Goal: Information Seeking & Learning: Learn about a topic

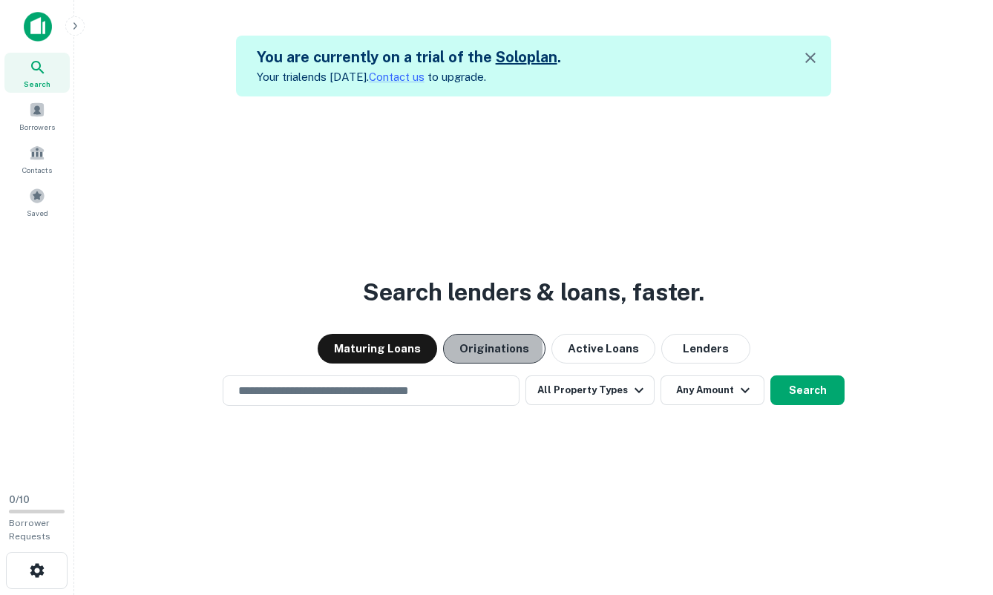
click at [484, 349] on button "Originations" at bounding box center [494, 349] width 102 height 30
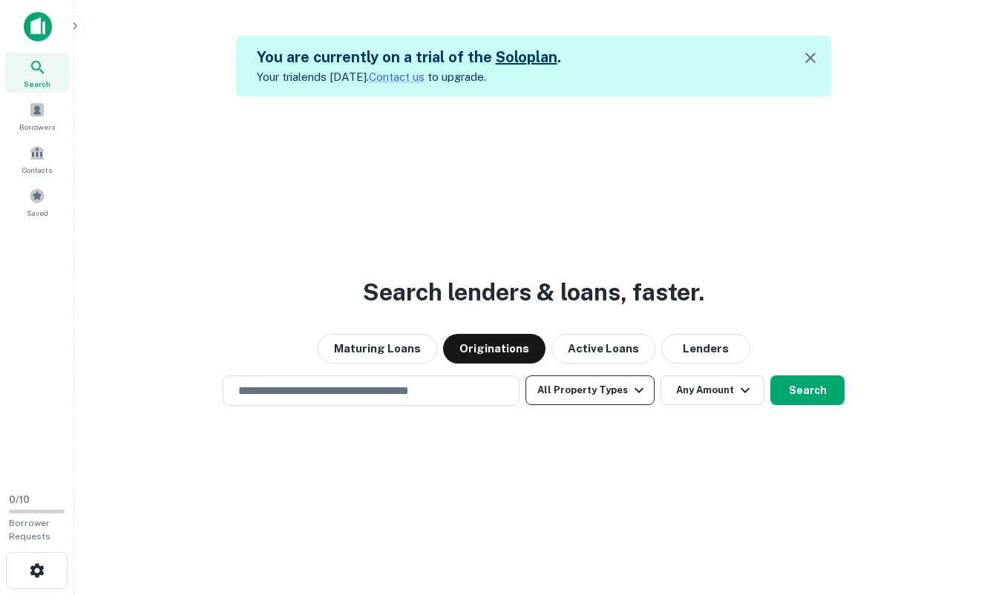
click at [585, 388] on button "All Property Types" at bounding box center [589, 390] width 129 height 30
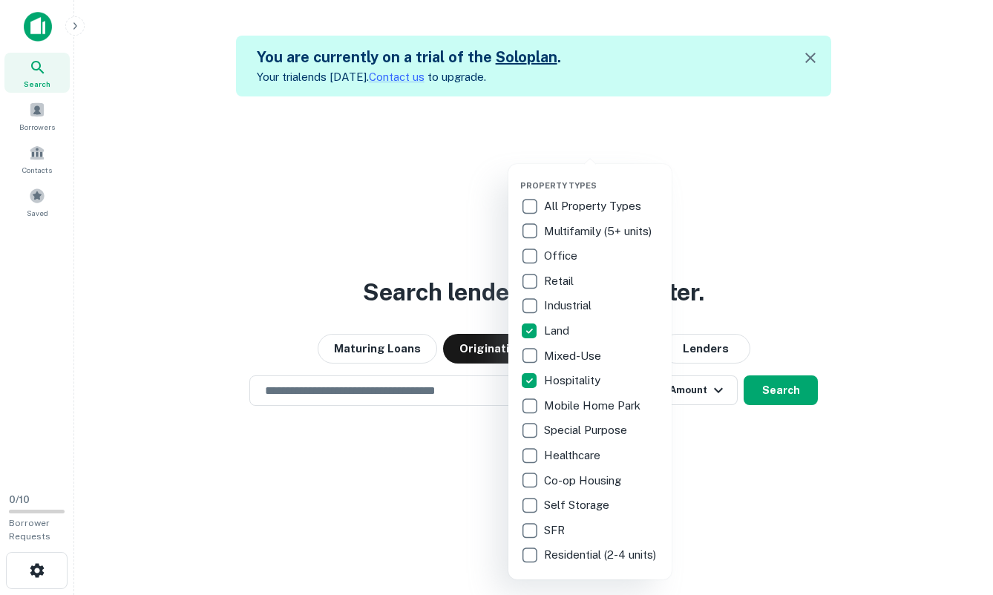
drag, startPoint x: 416, startPoint y: 462, endPoint x: 423, endPoint y: 459, distance: 8.0
click at [416, 462] on div at bounding box center [496, 297] width 993 height 595
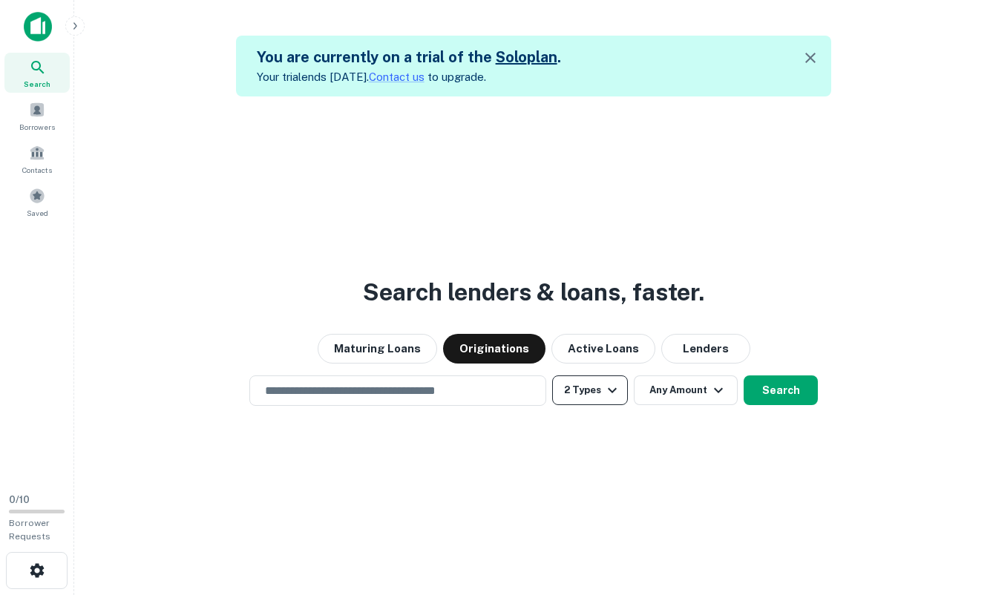
click at [597, 391] on button "2 Types" at bounding box center [590, 390] width 76 height 30
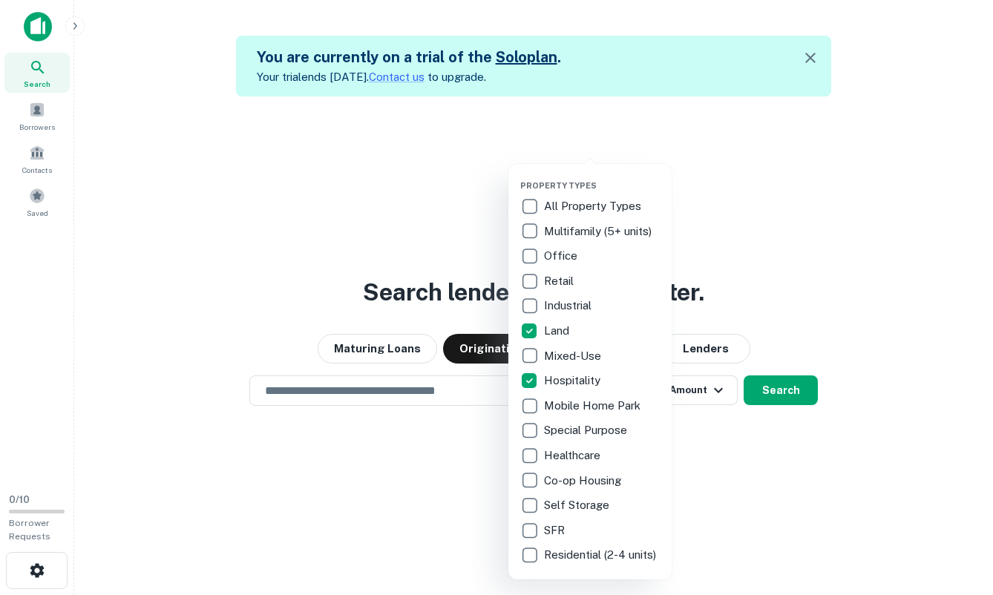
click at [679, 387] on div at bounding box center [496, 297] width 993 height 595
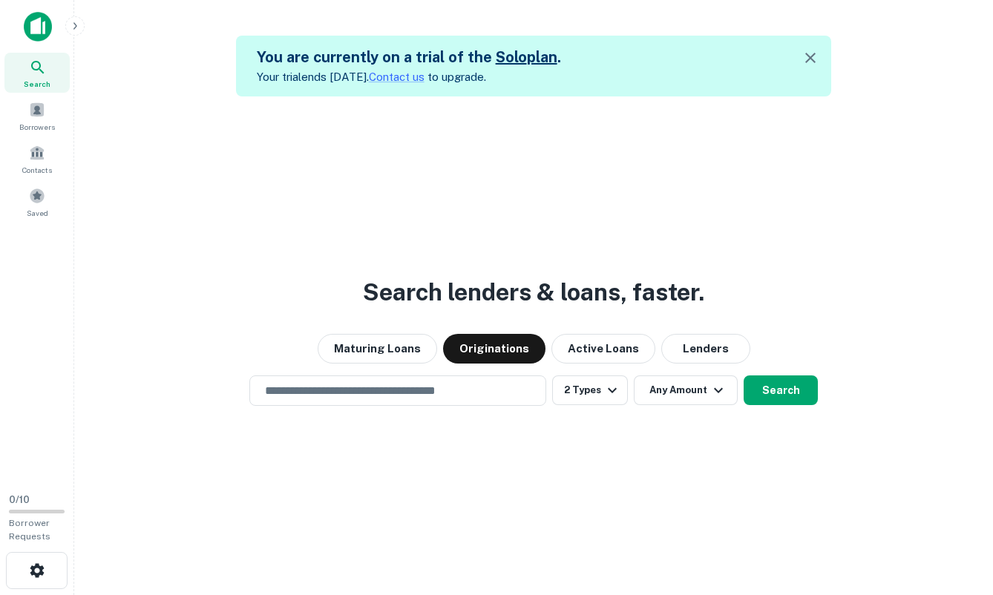
click at [689, 387] on div "Property Types All Property Types Multifamily (5+ units) Office Retail Industri…" at bounding box center [496, 297] width 993 height 595
click at [709, 387] on icon "button" at bounding box center [718, 390] width 18 height 18
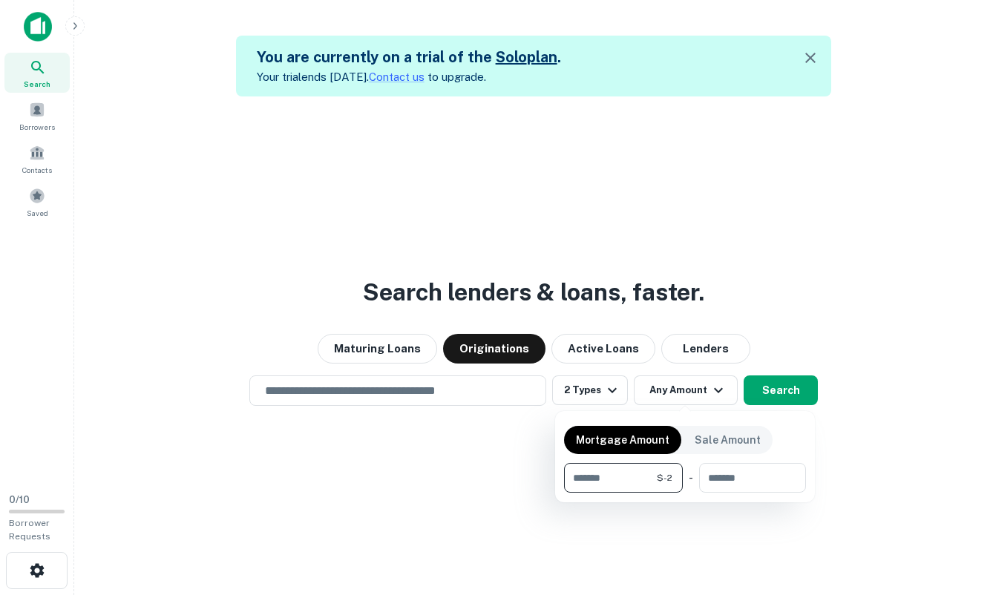
type input "**"
type input "*"
type input "*******"
click at [736, 485] on input "number" at bounding box center [748, 478] width 94 height 30
click at [450, 439] on div at bounding box center [496, 297] width 993 height 595
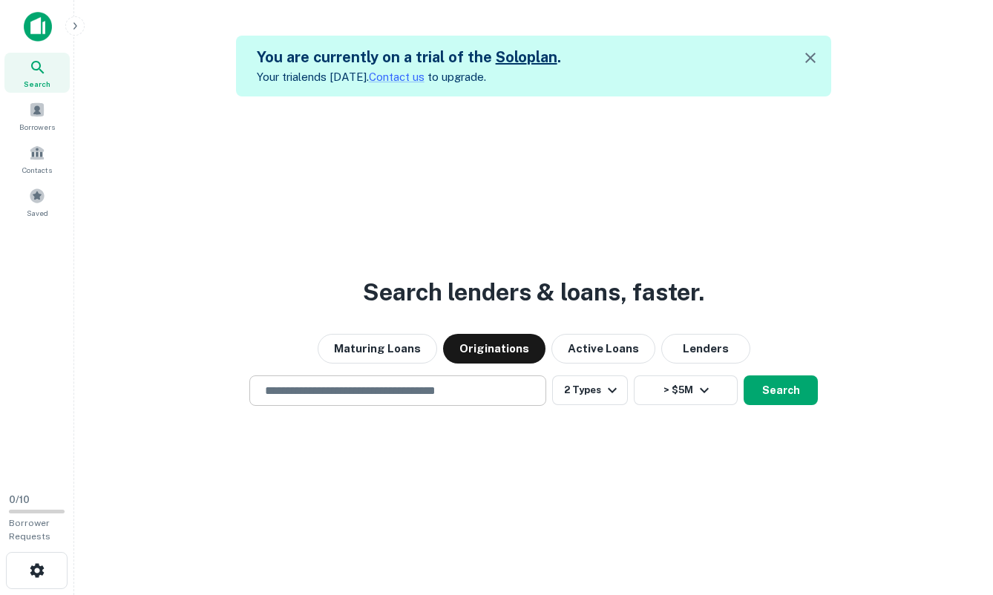
click at [408, 383] on input "text" at bounding box center [397, 390] width 283 height 17
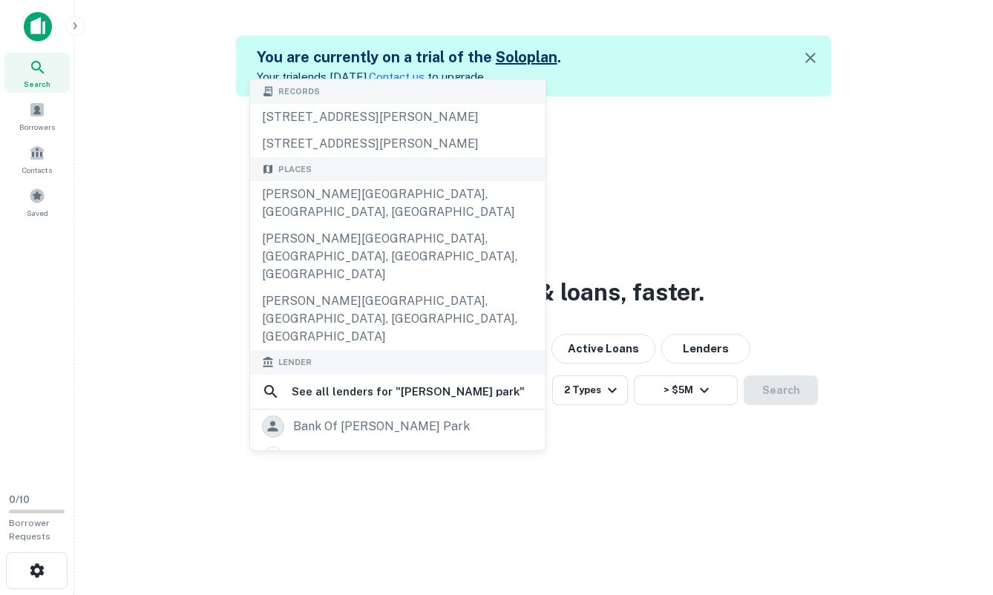
scroll to position [21, 0]
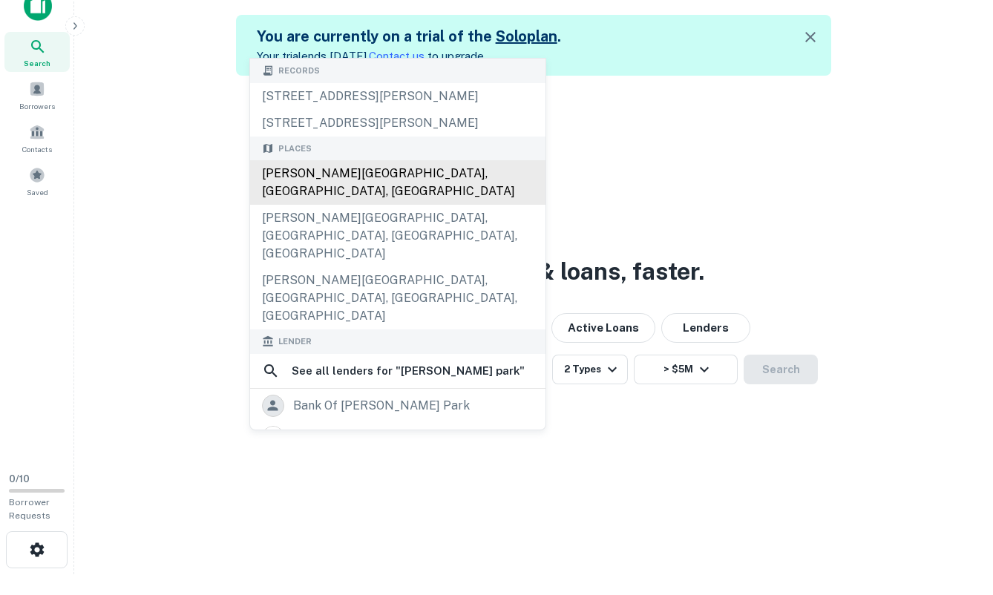
click at [315, 172] on div "[PERSON_NAME][GEOGRAPHIC_DATA], [GEOGRAPHIC_DATA], [GEOGRAPHIC_DATA]" at bounding box center [397, 182] width 295 height 45
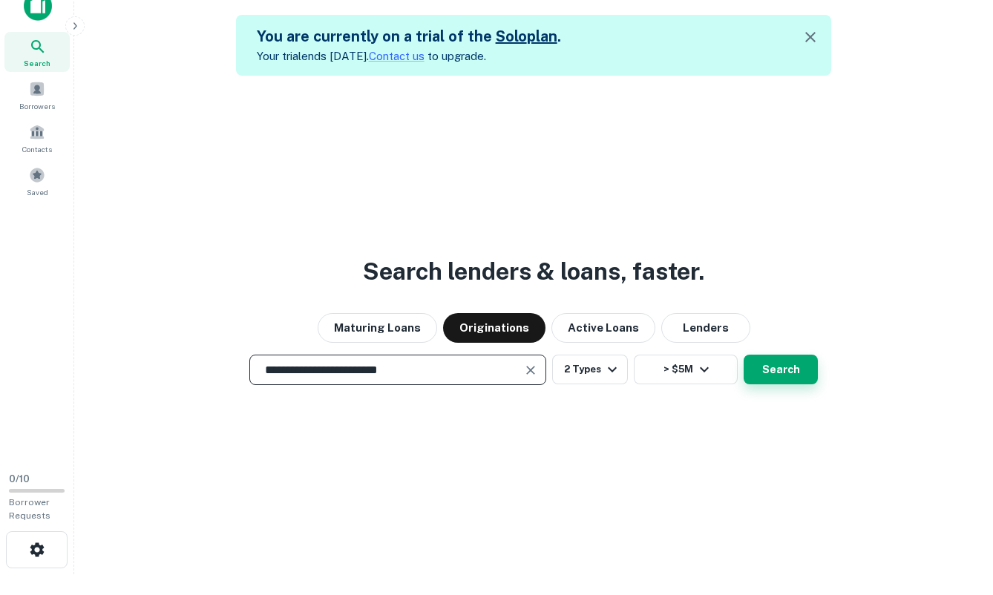
type input "**********"
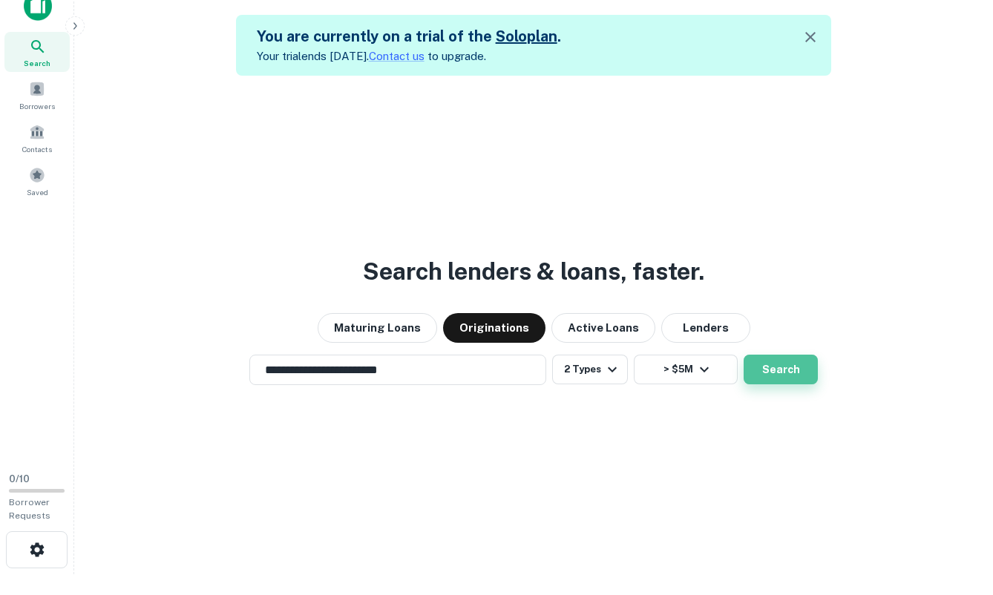
click at [798, 375] on button "Search" at bounding box center [780, 370] width 74 height 30
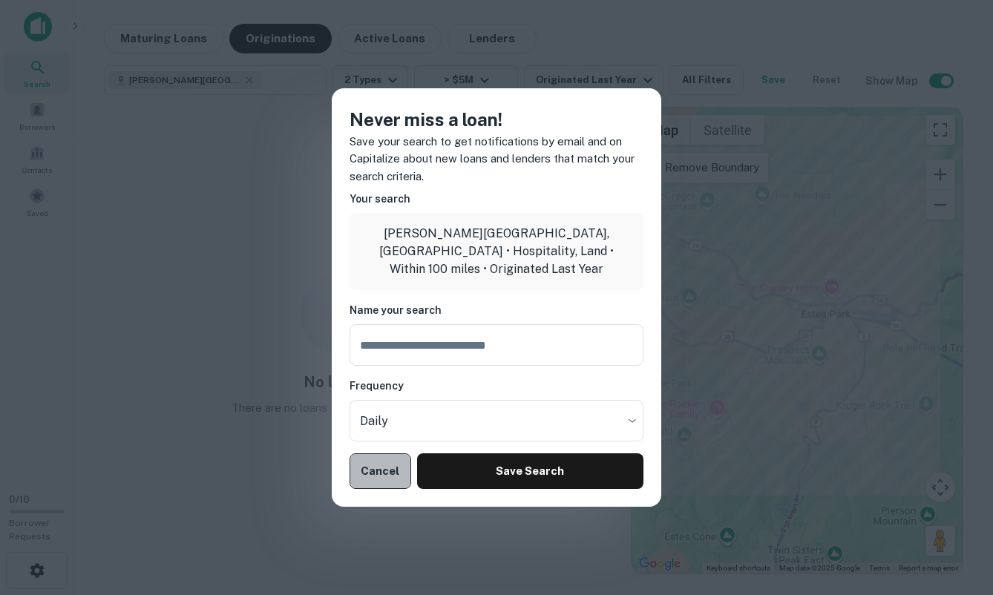
click at [368, 476] on button "Cancel" at bounding box center [380, 471] width 62 height 36
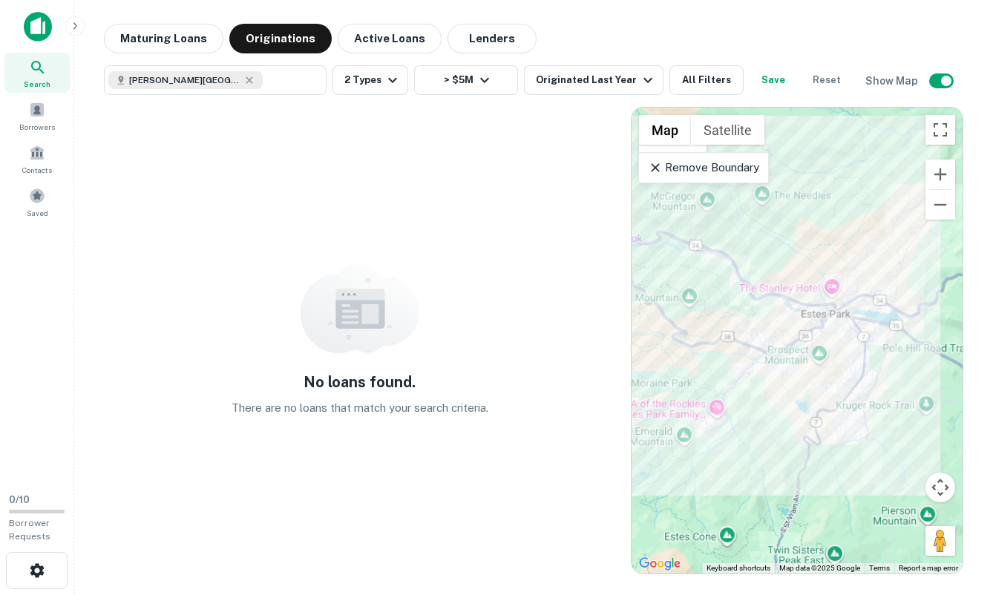
click at [660, 175] on p "Remove Boundary" at bounding box center [703, 168] width 111 height 18
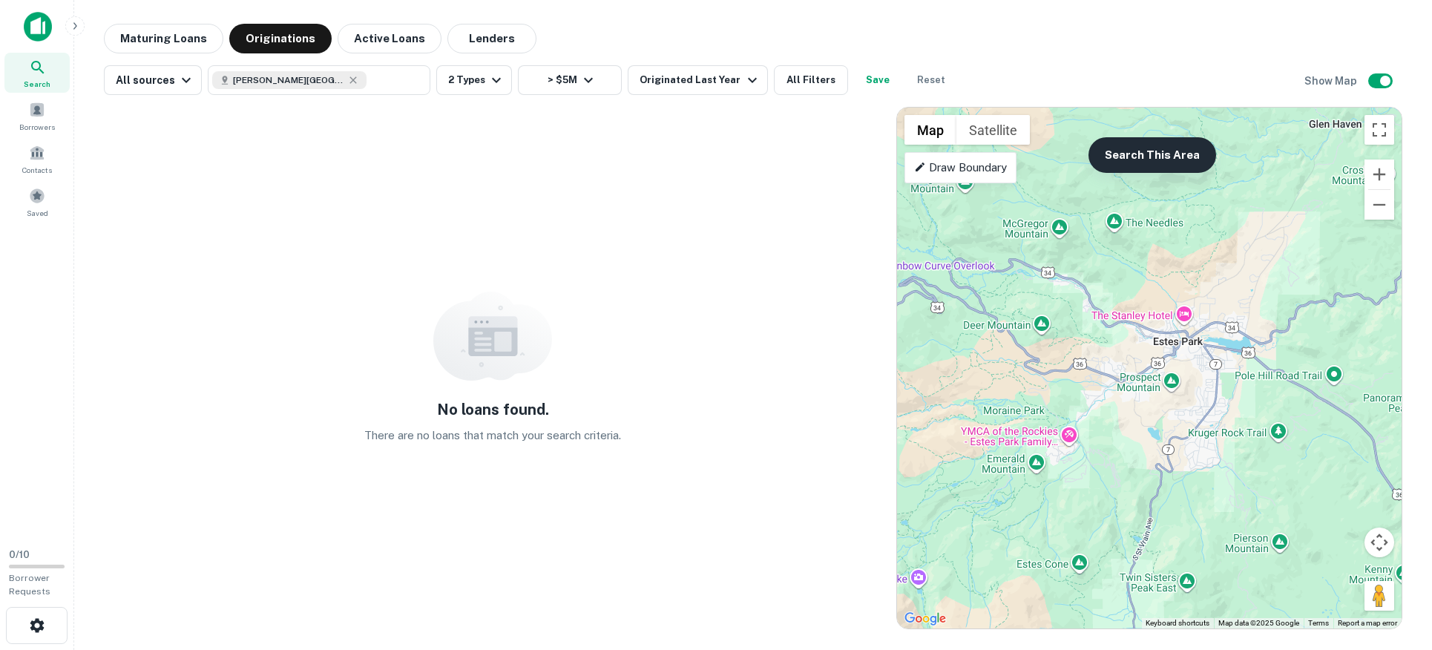
click at [992, 167] on button "Search This Area" at bounding box center [1153, 155] width 128 height 36
click at [992, 208] on button "Zoom out" at bounding box center [1380, 205] width 30 height 30
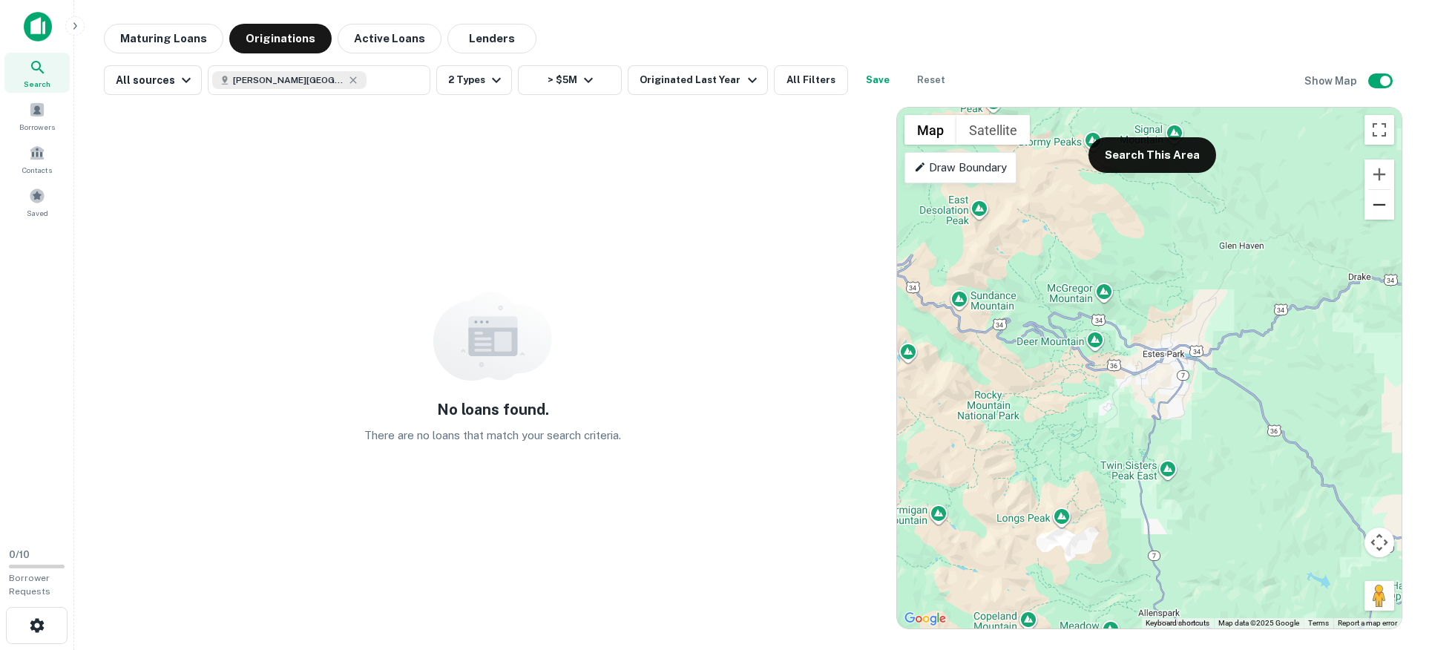
click at [992, 208] on button "Zoom out" at bounding box center [1380, 205] width 30 height 30
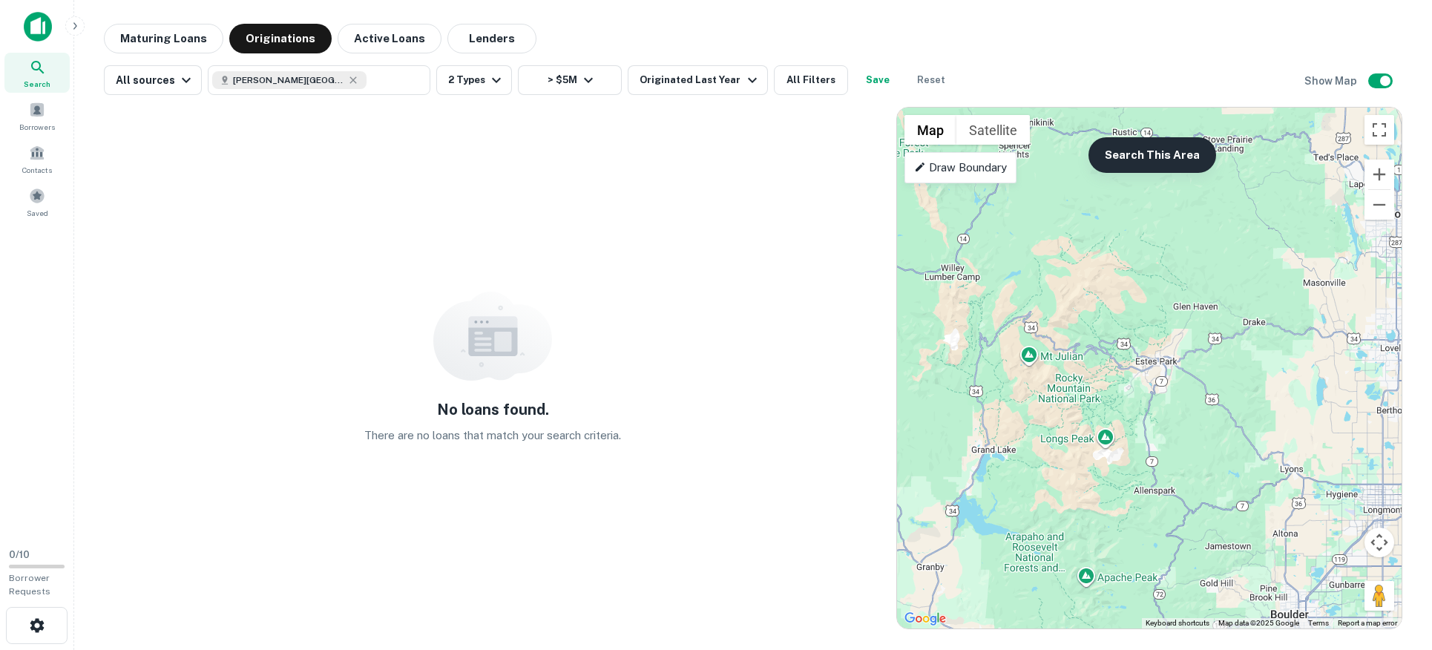
click at [992, 153] on button "Search This Area" at bounding box center [1153, 155] width 128 height 36
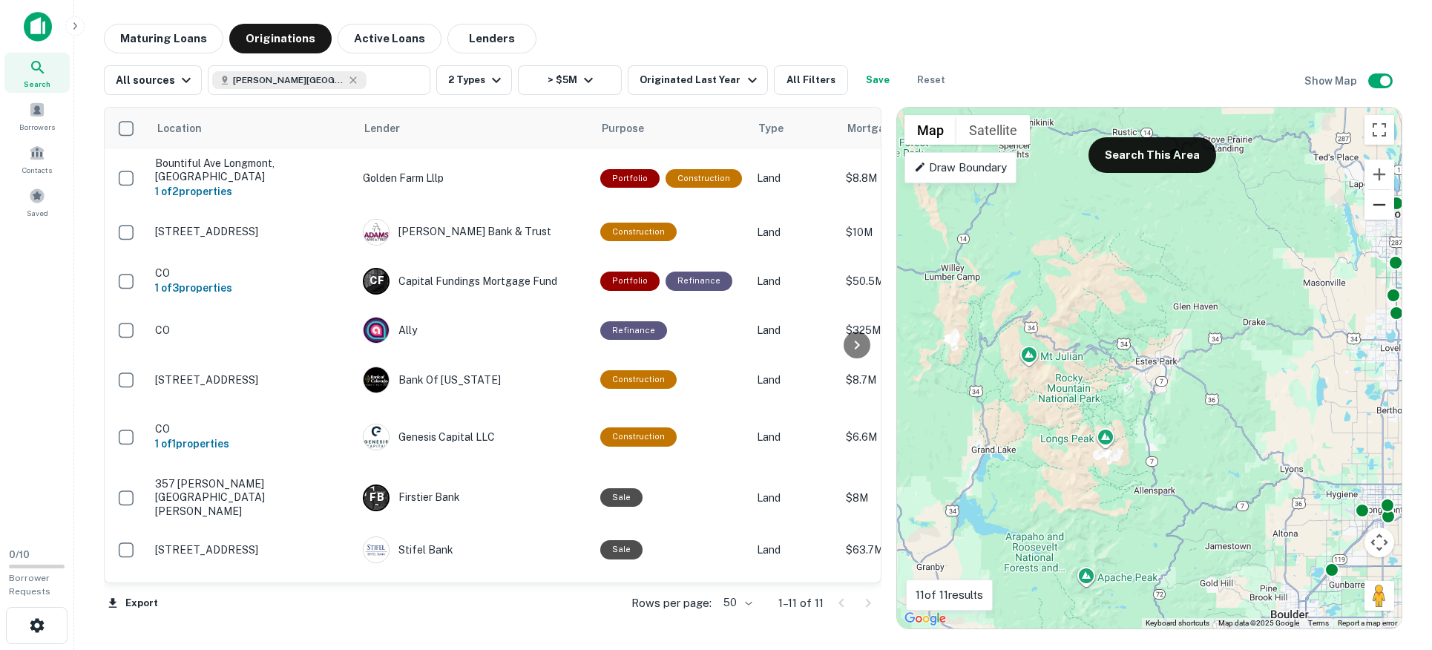
click at [992, 212] on button "Zoom out" at bounding box center [1380, 205] width 30 height 30
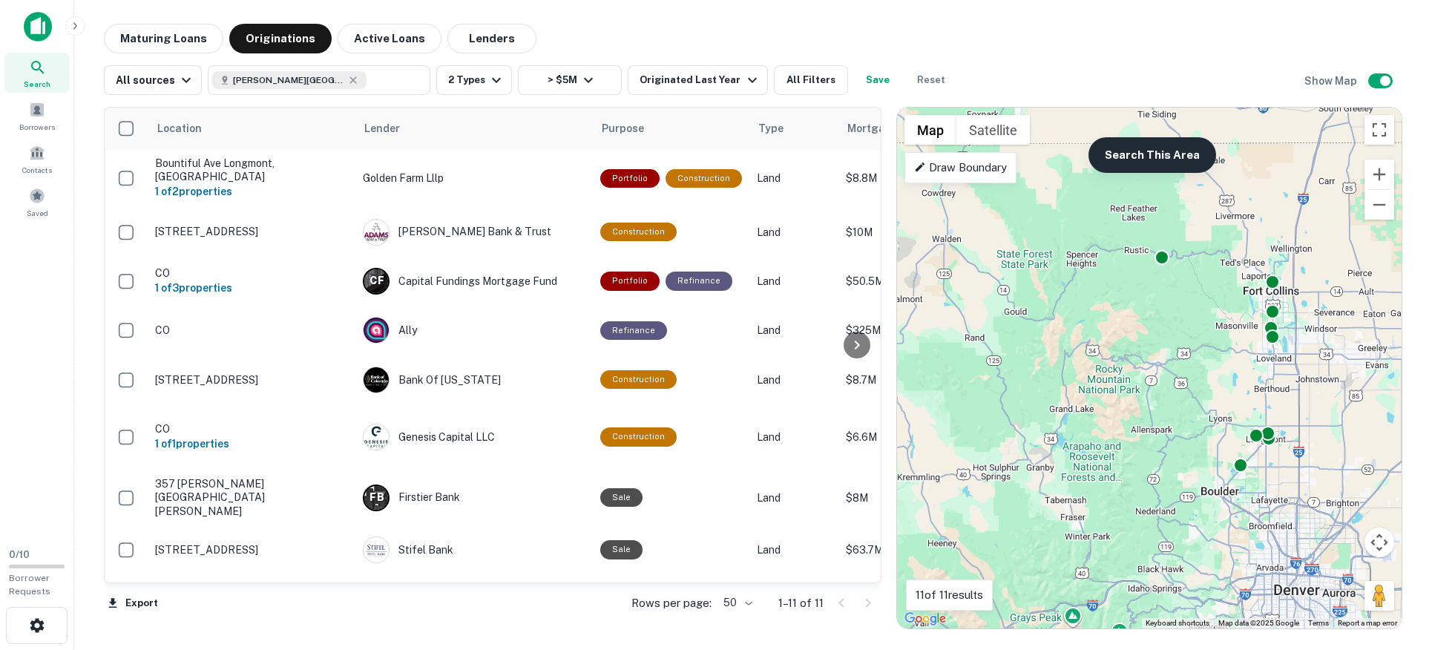
click at [992, 160] on button "Search This Area" at bounding box center [1153, 155] width 128 height 36
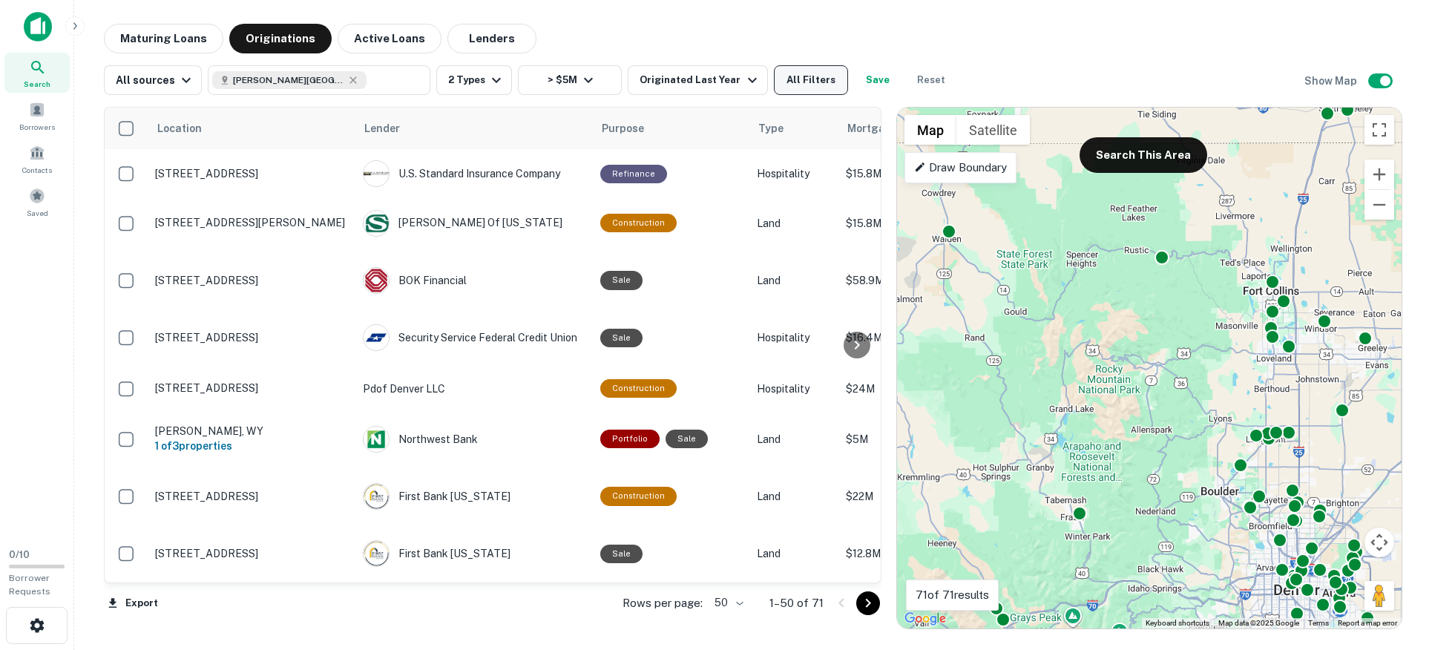
click at [789, 77] on button "All Filters" at bounding box center [811, 80] width 74 height 30
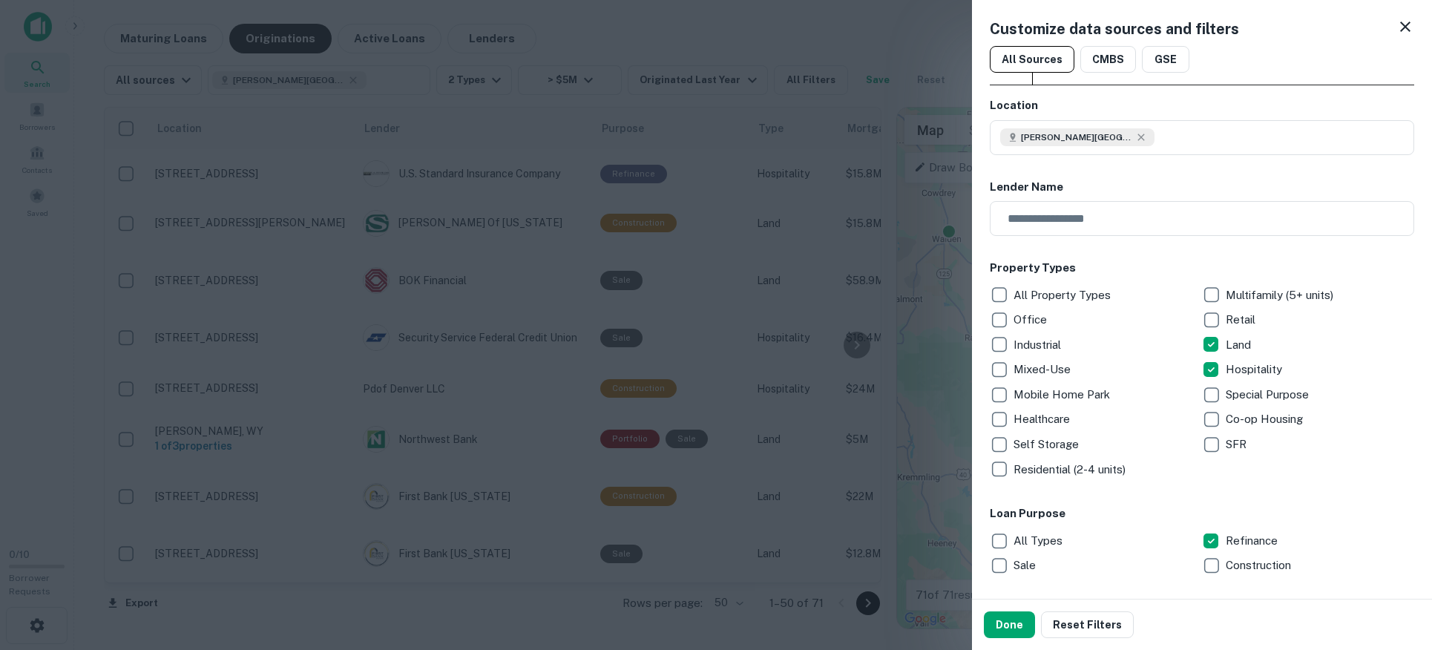
click at [992, 525] on div "Loan Purpose All Types Refinance Sale Construction" at bounding box center [1202, 541] width 424 height 73
click at [992, 594] on button "Done" at bounding box center [1009, 624] width 51 height 27
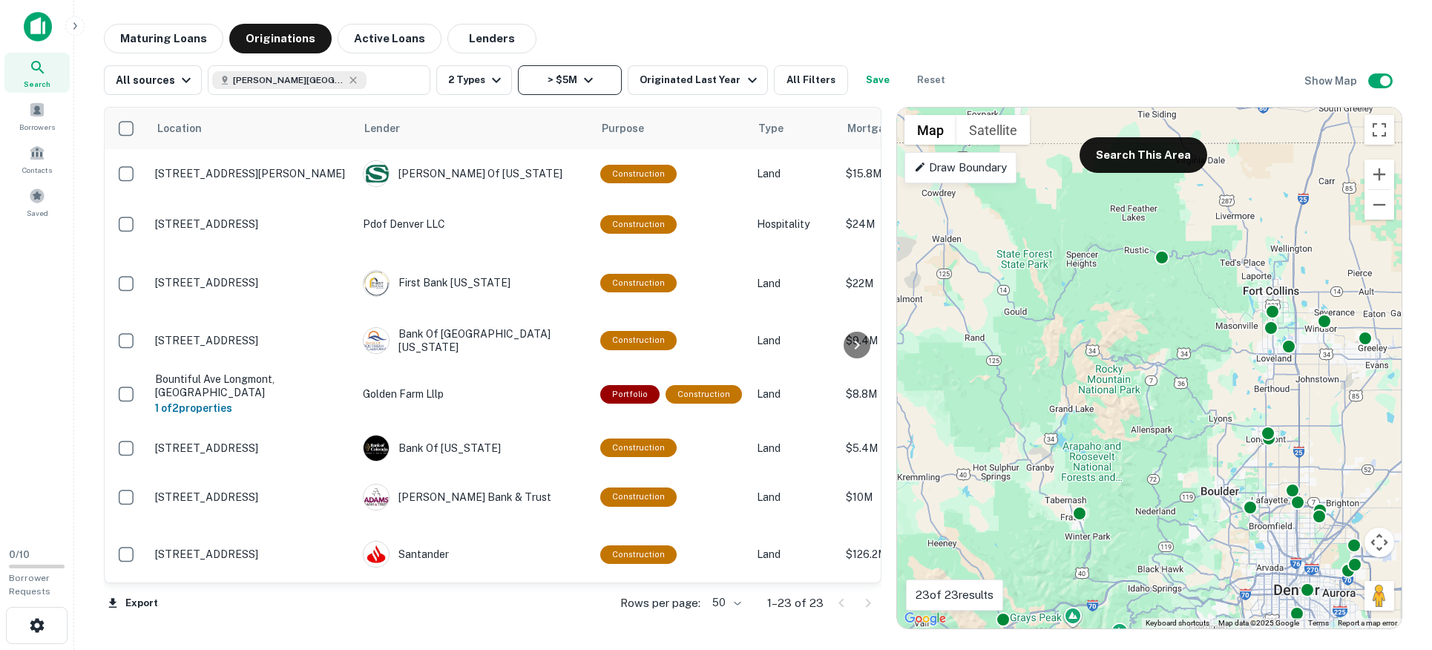
click at [567, 81] on button "> $5M" at bounding box center [570, 80] width 104 height 30
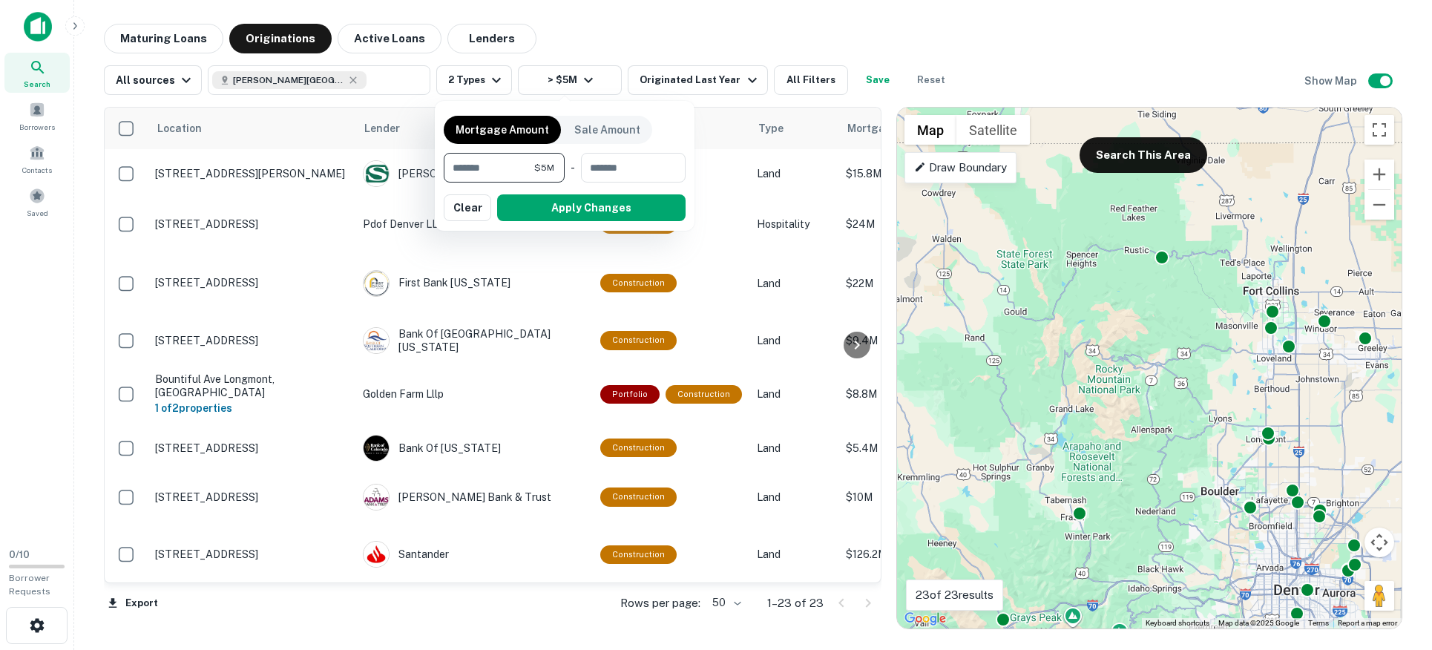
drag, startPoint x: 456, startPoint y: 164, endPoint x: 442, endPoint y: 168, distance: 14.8
click at [444, 168] on input "*******" at bounding box center [489, 168] width 91 height 30
type input "*******"
click at [521, 200] on button "Apply Changes" at bounding box center [591, 207] width 188 height 27
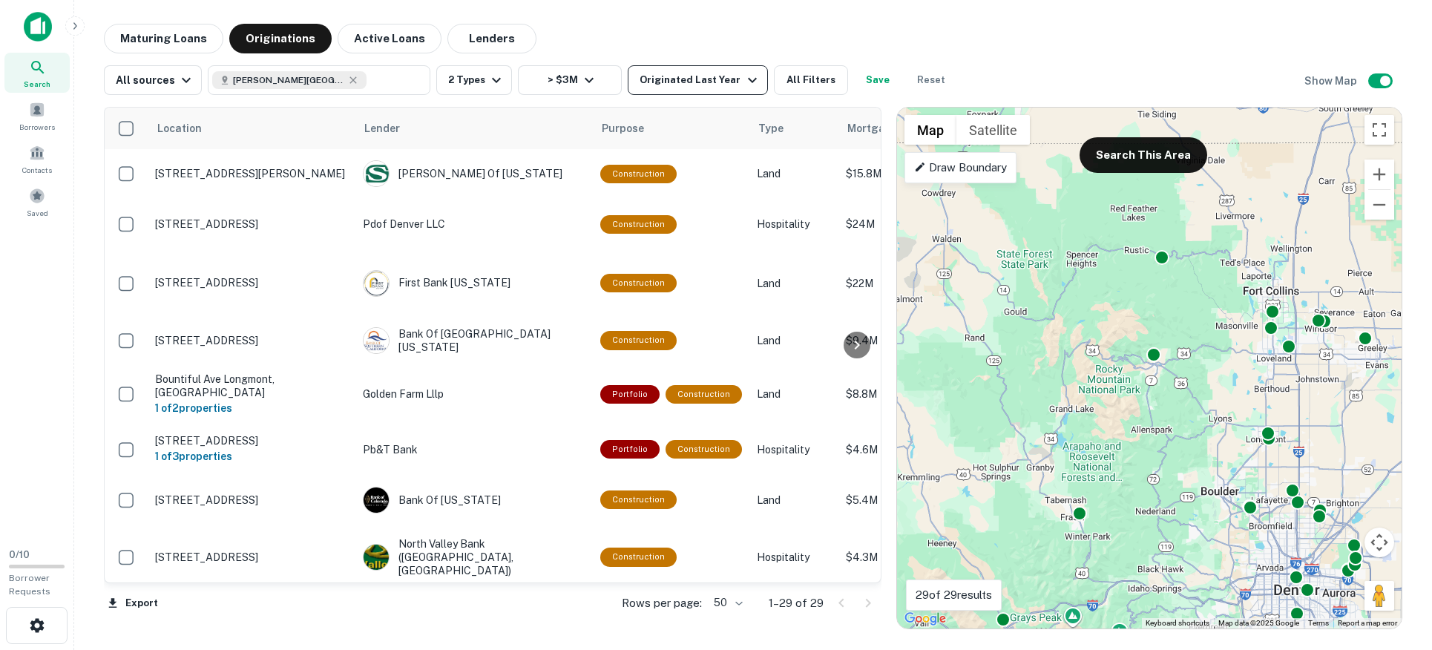
click at [702, 79] on div "Originated Last Year" at bounding box center [700, 80] width 121 height 18
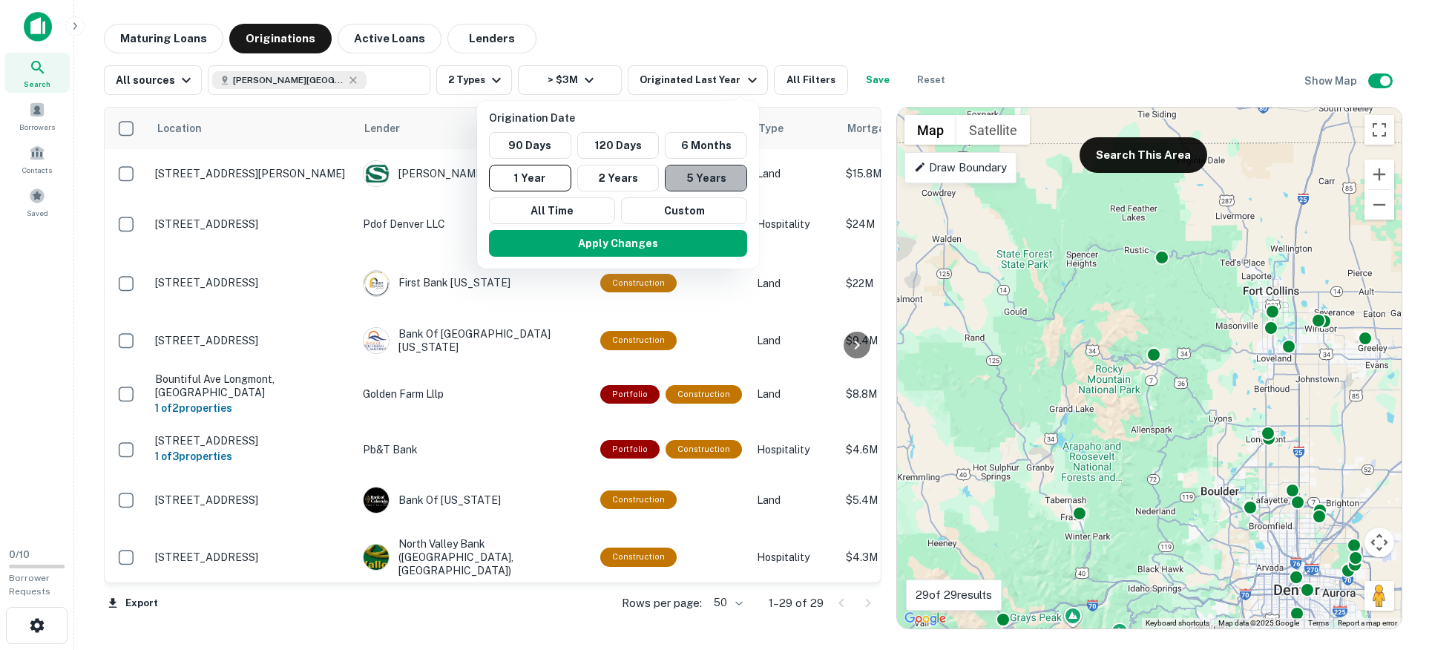
click at [683, 177] on button "5 Years" at bounding box center [706, 178] width 82 height 27
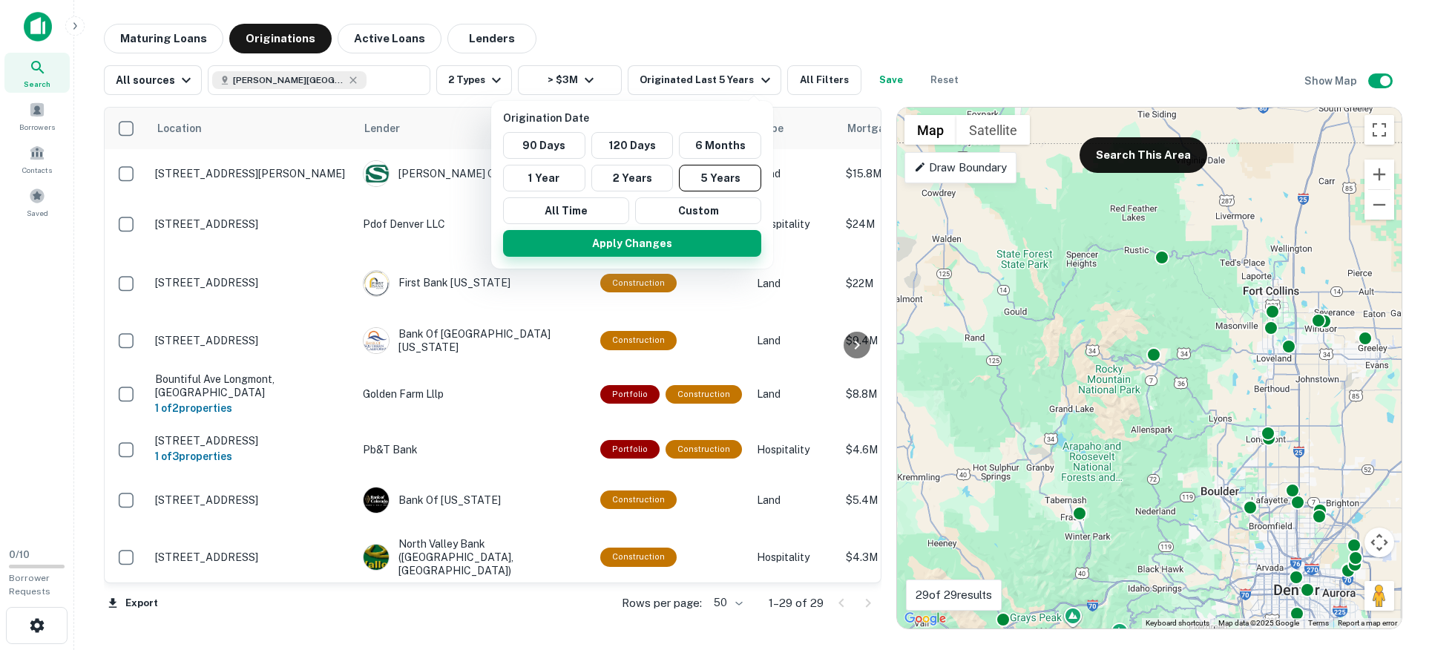
click at [669, 251] on button "Apply Changes" at bounding box center [632, 243] width 258 height 27
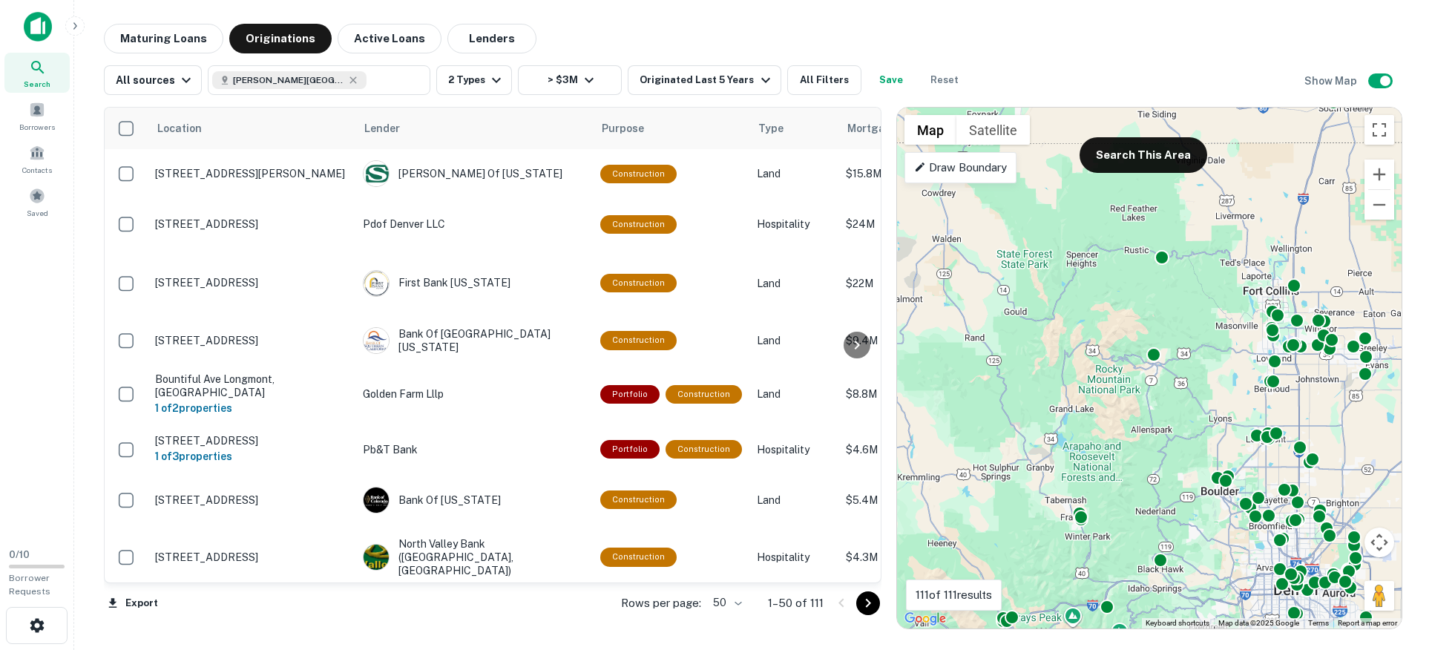
click at [728, 594] on body "Search Borrowers Contacts Saved 0 / 10 Borrower Requests Maturing Loans Origina…" at bounding box center [716, 325] width 1432 height 650
click at [729, 594] on li "100" at bounding box center [727, 618] width 43 height 27
click at [743, 75] on div "Originated Last 5 Years" at bounding box center [707, 80] width 134 height 18
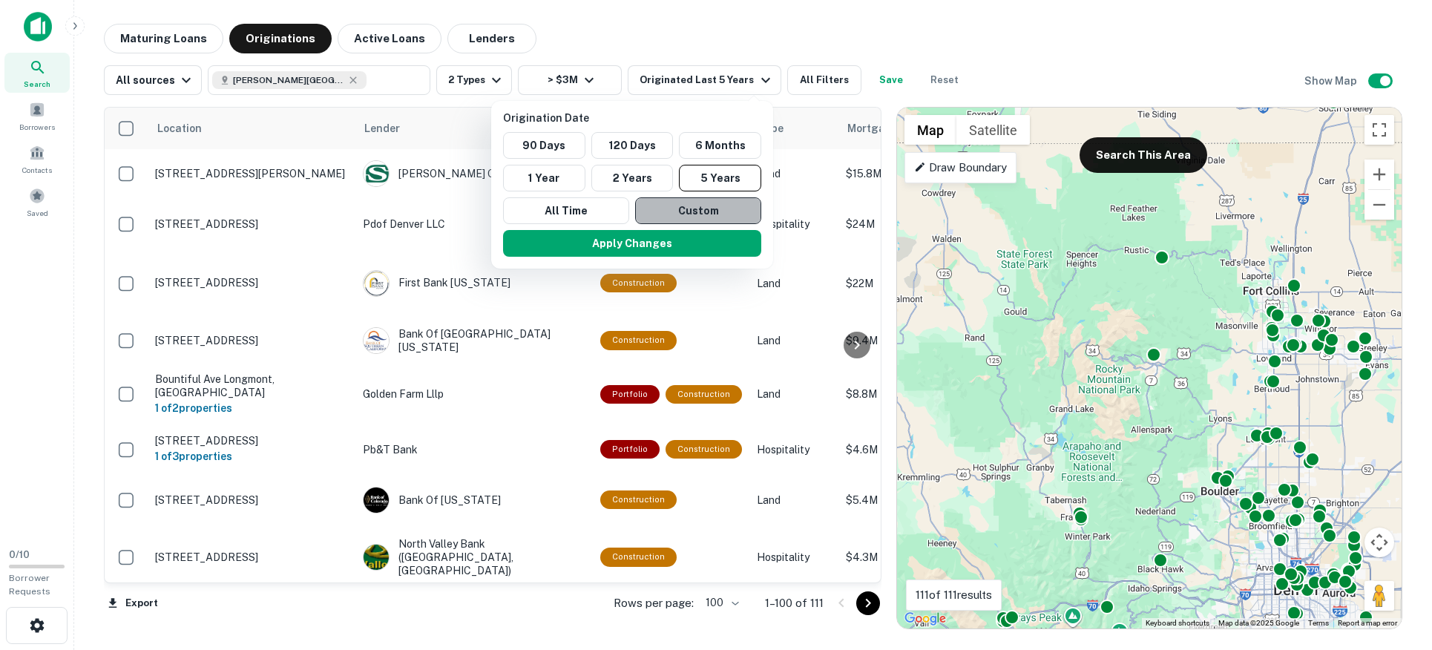
click at [677, 213] on button "Custom" at bounding box center [698, 210] width 126 height 27
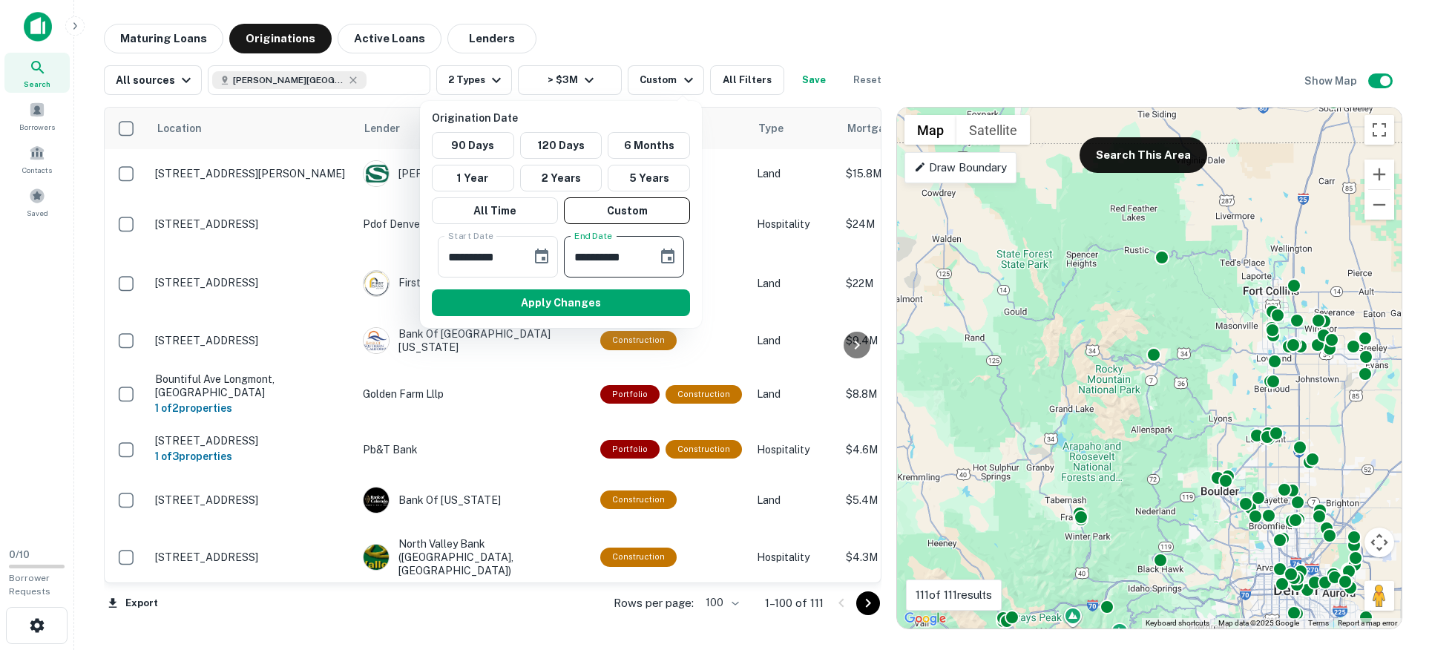
click at [627, 262] on input "**********" at bounding box center [605, 257] width 83 height 42
click at [637, 255] on input "**********" at bounding box center [605, 257] width 83 height 42
drag, startPoint x: 638, startPoint y: 255, endPoint x: 631, endPoint y: 258, distance: 7.6
click at [631, 258] on input "**********" at bounding box center [605, 257] width 83 height 42
type input "**********"
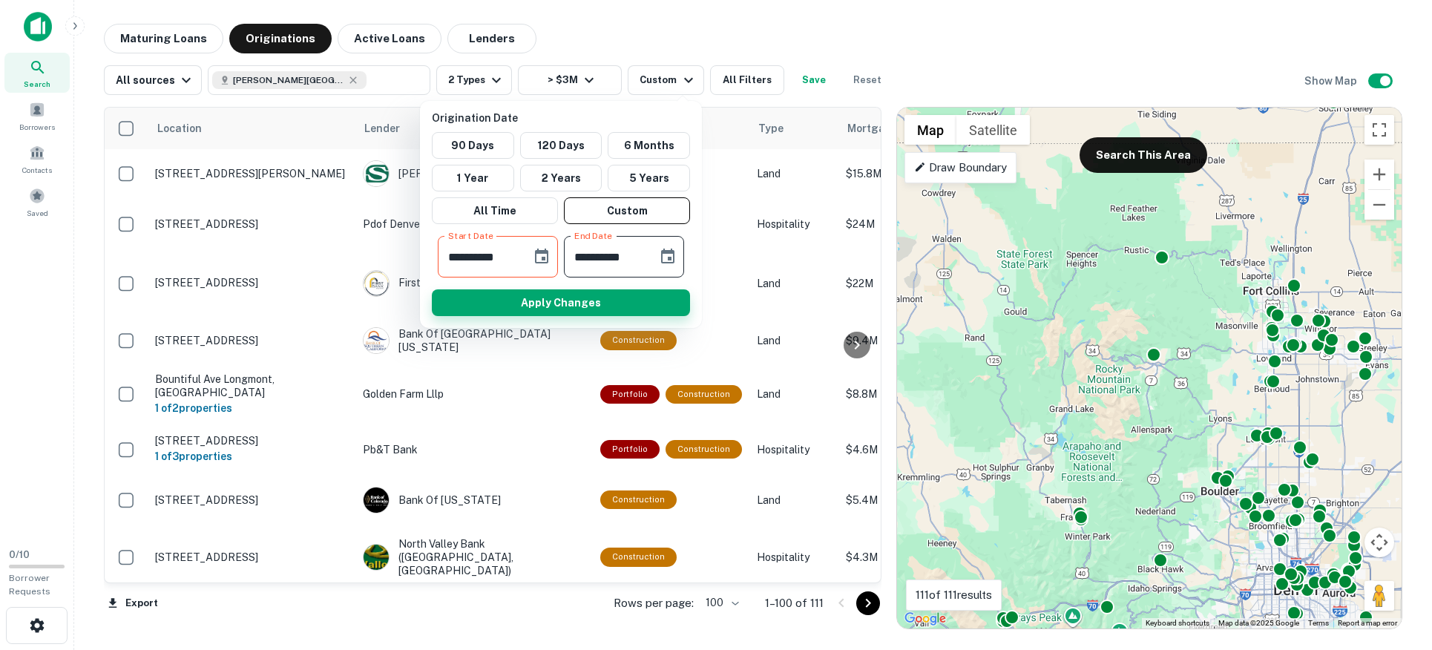
click at [578, 302] on button "Apply Changes" at bounding box center [561, 302] width 258 height 27
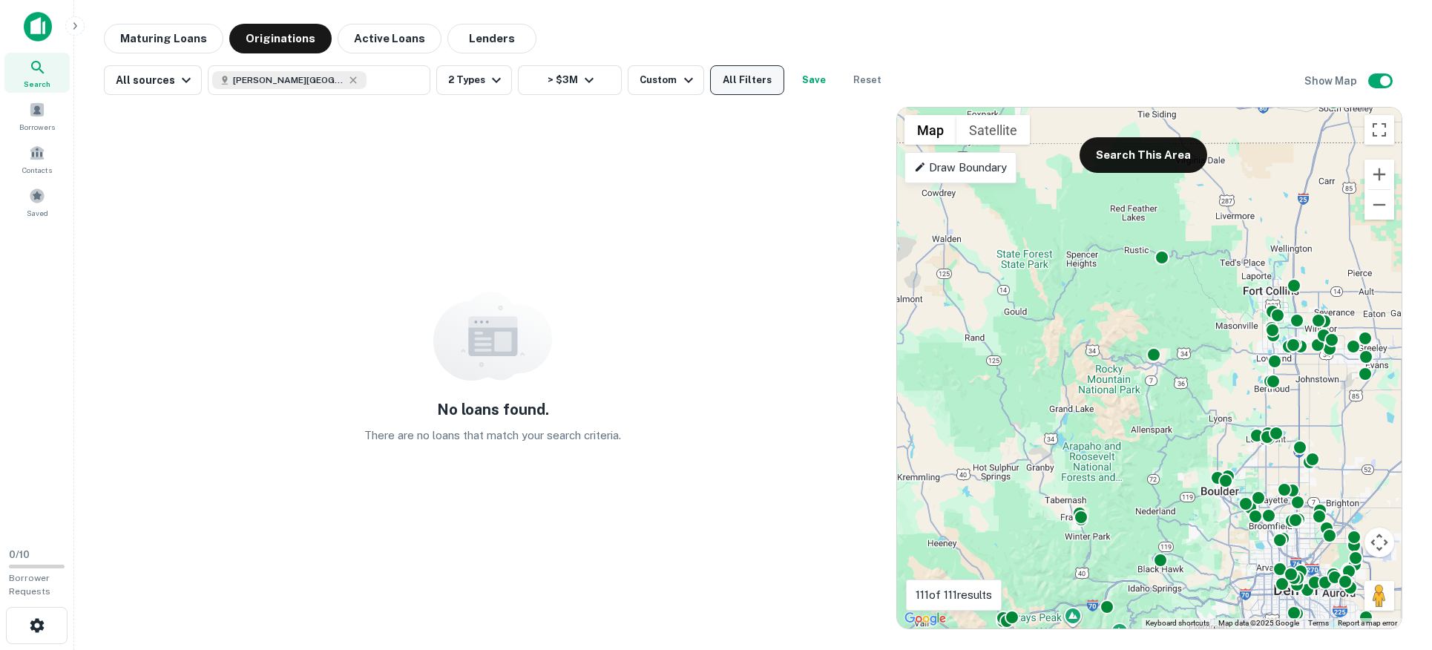
click at [735, 81] on button "All Filters" at bounding box center [747, 80] width 74 height 30
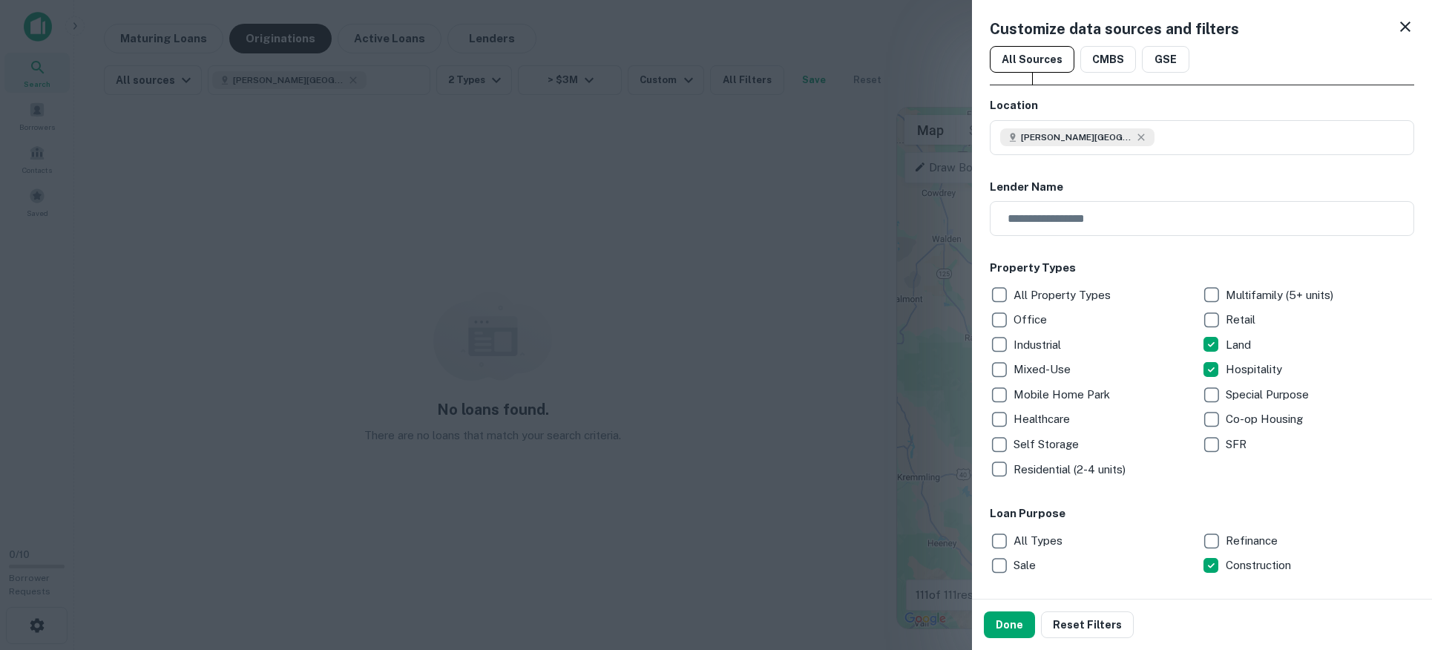
click at [670, 80] on div at bounding box center [716, 325] width 1432 height 650
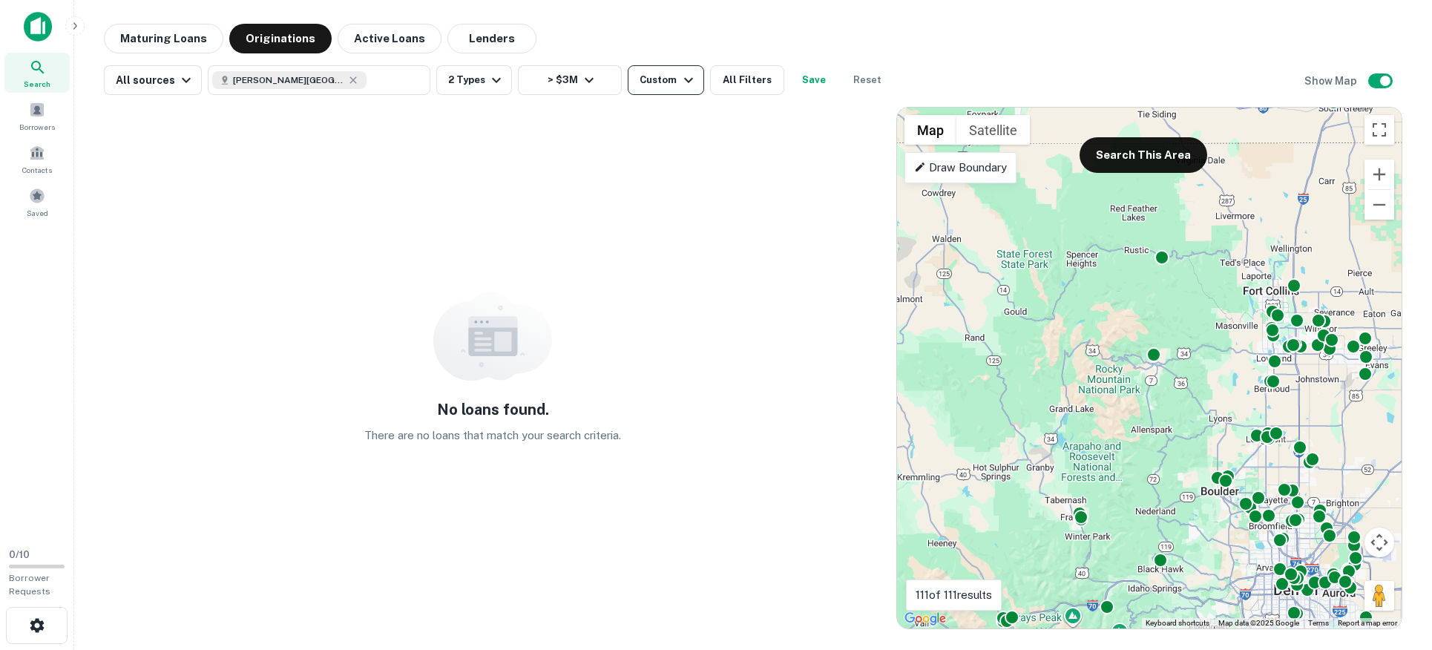
click at [671, 80] on div "Custom" at bounding box center [668, 80] width 57 height 18
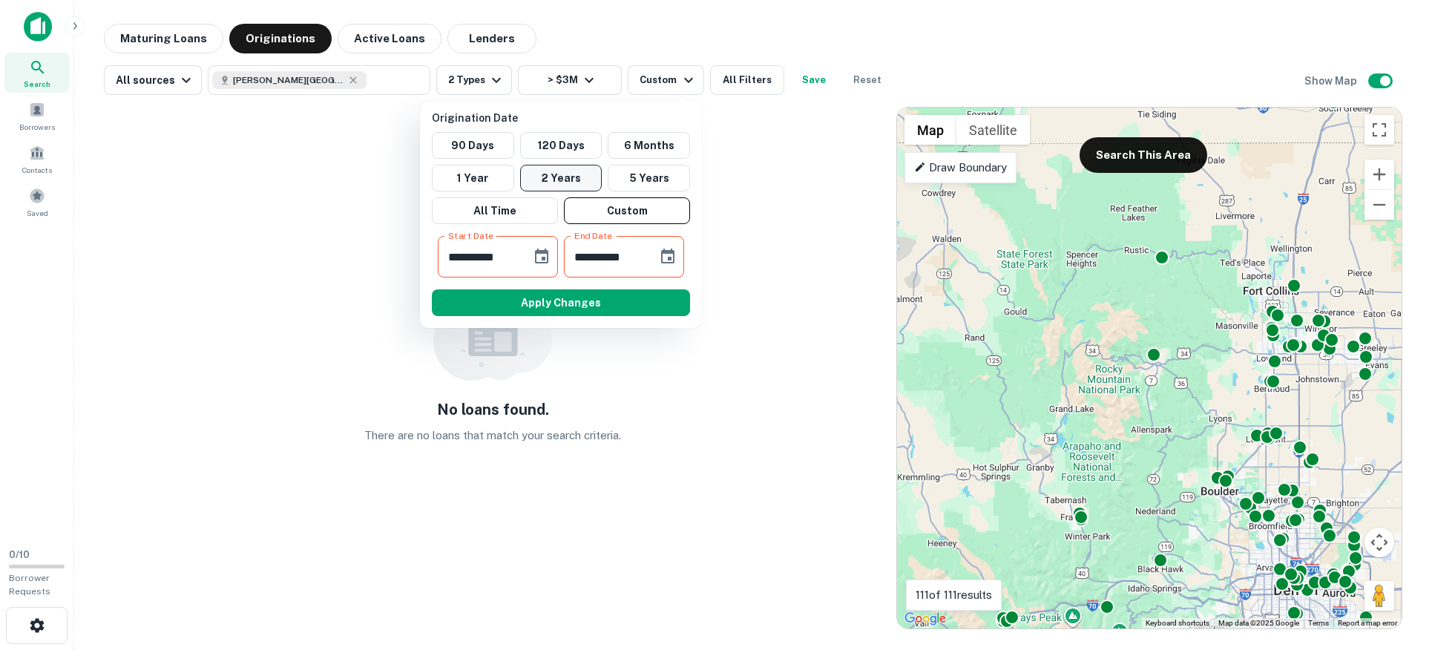
click at [640, 185] on button "5 Years" at bounding box center [649, 178] width 82 height 27
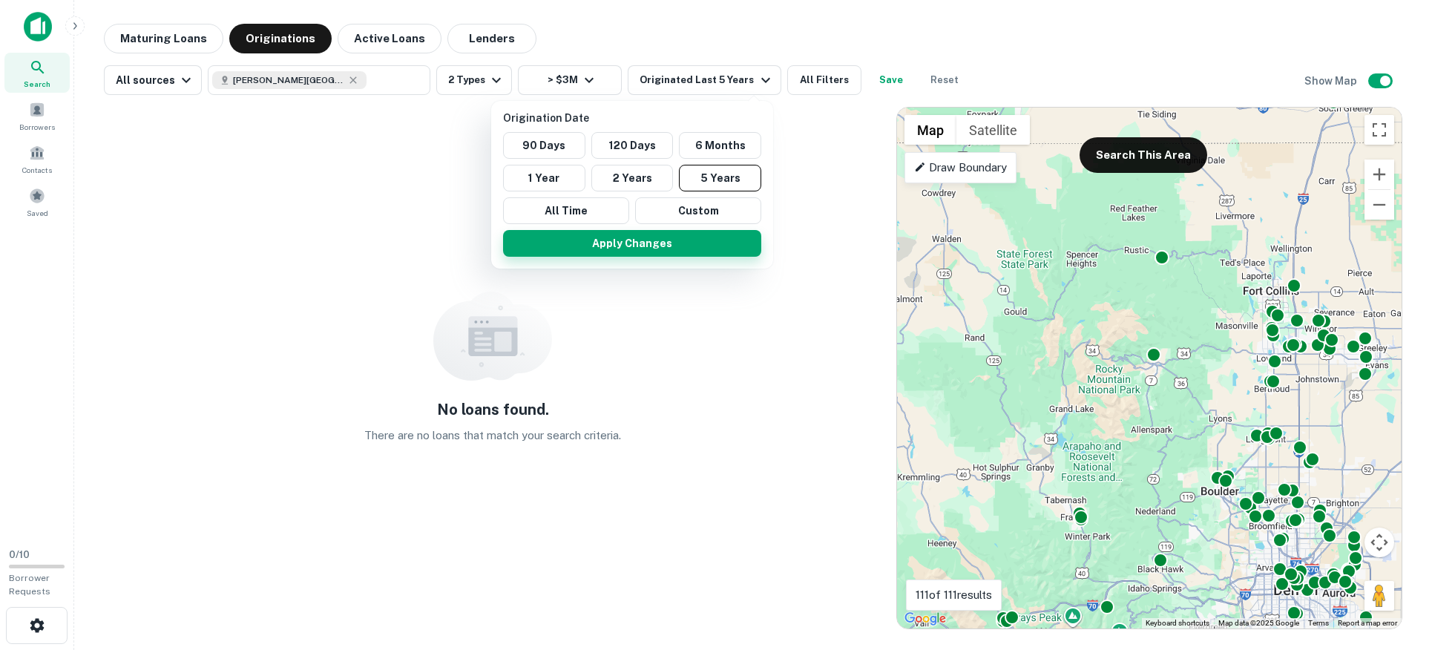
click at [639, 242] on button "Apply Changes" at bounding box center [632, 243] width 258 height 27
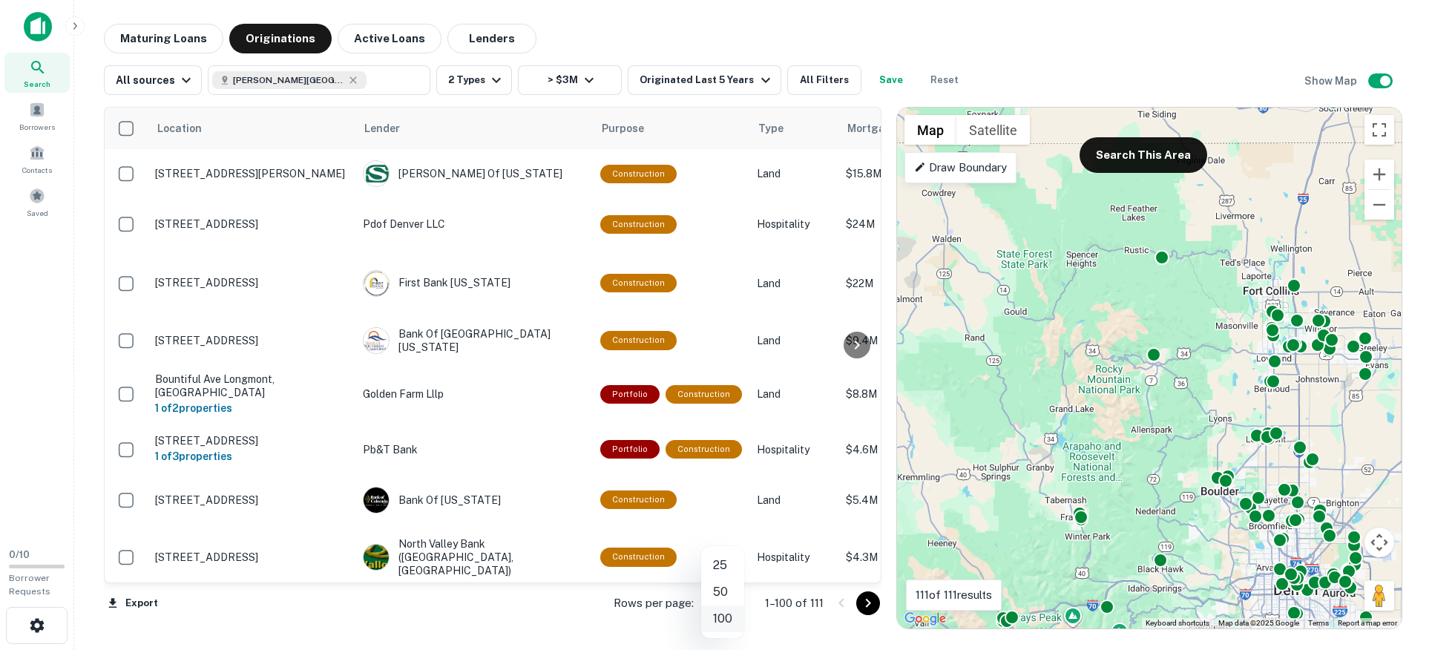
click at [728, 594] on body "Search Borrowers Contacts Saved 0 / 10 Borrower Requests Maturing Loans Origina…" at bounding box center [716, 325] width 1432 height 650
click at [595, 594] on div at bounding box center [716, 325] width 1432 height 650
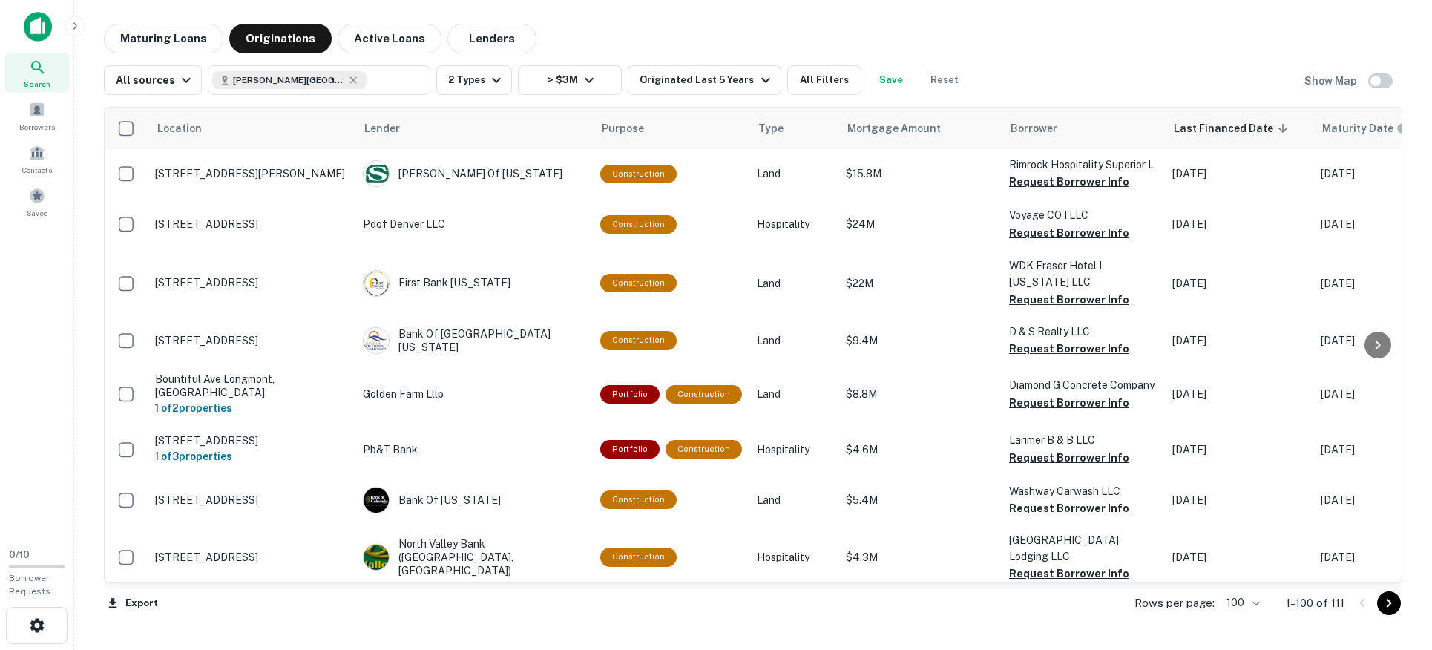
click at [93, 158] on div "Maturing Loans Originations Active Loans Lenders All sources [PERSON_NAME][GEOG…" at bounding box center [753, 326] width 1334 height 605
click at [96, 384] on div "Maturing Loans Originations Active Loans Lenders All sources [PERSON_NAME][GEOG…" at bounding box center [753, 326] width 1334 height 605
